Goal: Navigation & Orientation: Find specific page/section

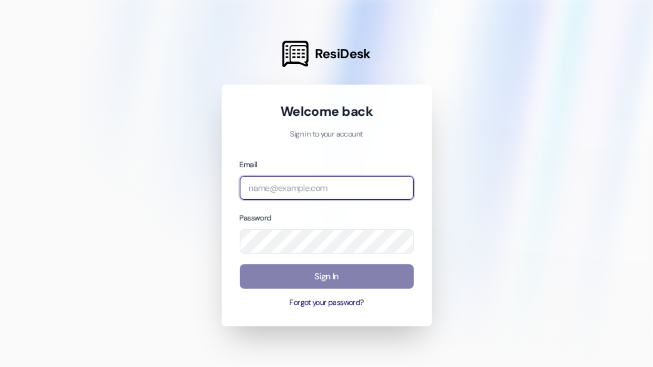
click at [300, 182] on input "email" at bounding box center [327, 188] width 174 height 24
type input "[PERSON_NAME][EMAIL_ADDRESS][DOMAIN_NAME]"
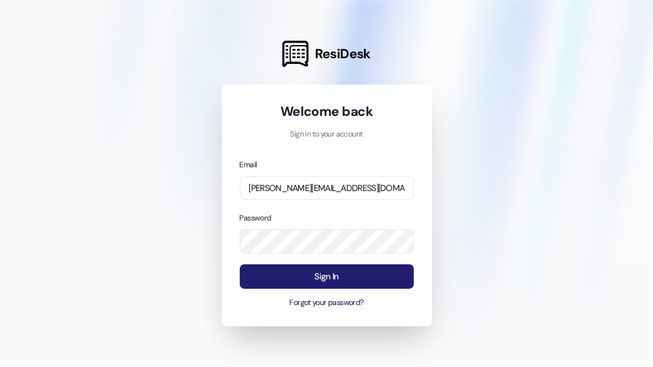
click at [370, 279] on button "Sign In" at bounding box center [327, 276] width 174 height 24
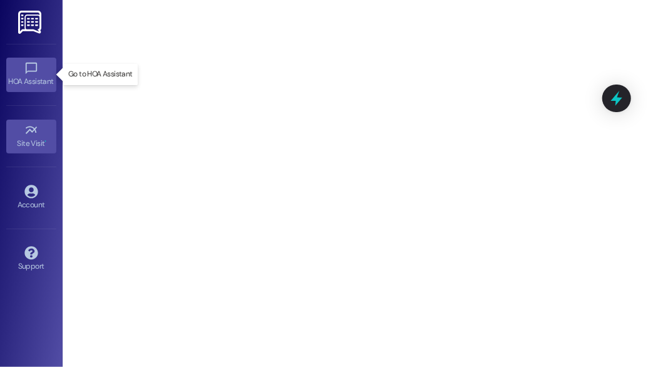
click at [32, 72] on icon at bounding box center [31, 68] width 14 height 14
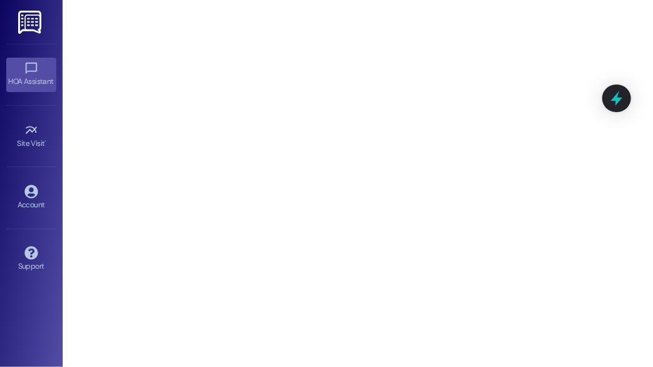
click at [31, 76] on div "HOA Assistant" at bounding box center [31, 81] width 63 height 13
click at [32, 26] on img at bounding box center [31, 22] width 26 height 23
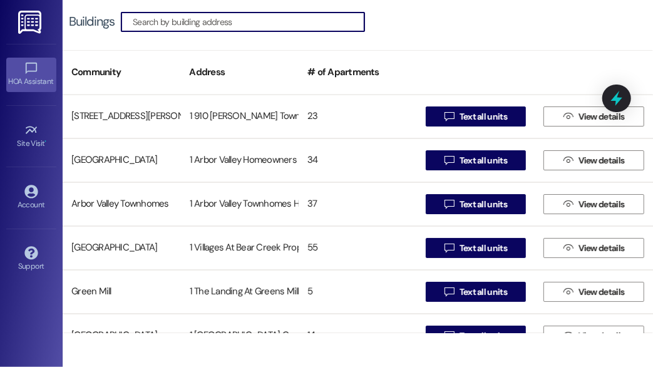
click at [29, 79] on div "HOA Assistant" at bounding box center [31, 81] width 63 height 13
